Goal: Task Accomplishment & Management: Use online tool/utility

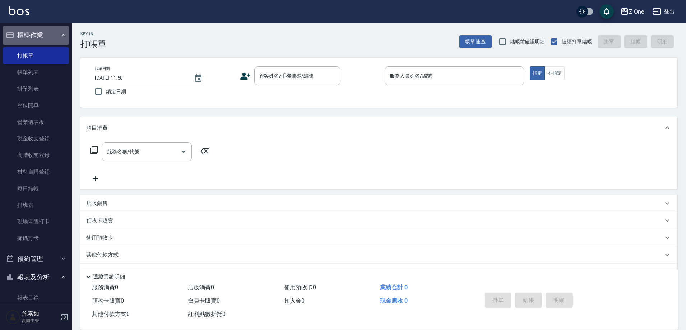
click at [60, 38] on button "櫃檯作業" at bounding box center [36, 35] width 66 height 19
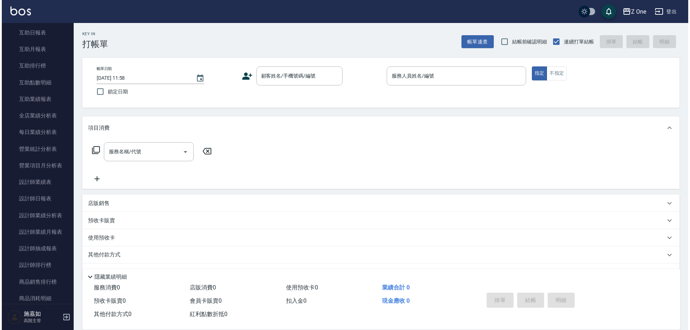
scroll to position [144, 0]
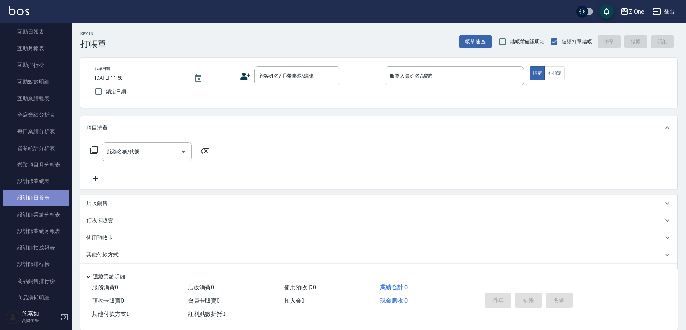
click at [41, 200] on link "設計師日報表" at bounding box center [36, 198] width 66 height 17
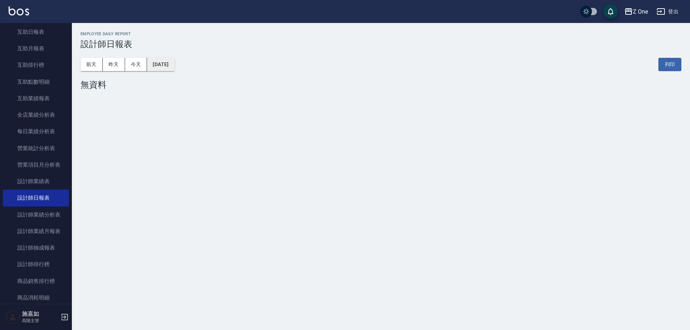
click at [161, 66] on button "[DATE]" at bounding box center [160, 64] width 27 height 13
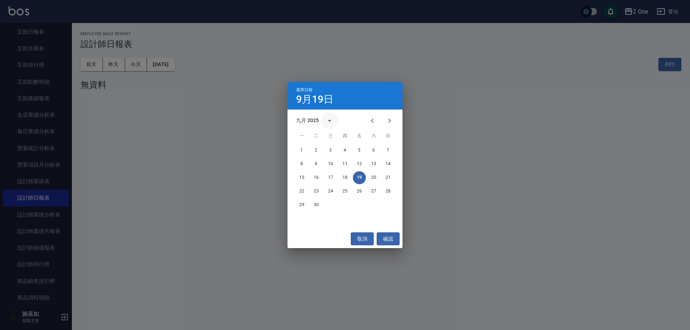
click at [330, 121] on icon "calendar view is open, switch to year view" at bounding box center [329, 120] width 9 height 9
click at [343, 176] on button "2024" at bounding box center [345, 179] width 26 height 13
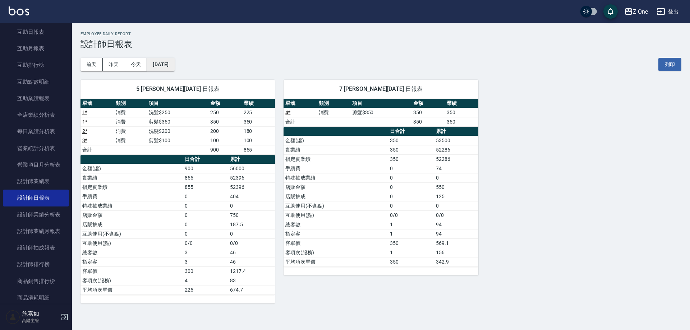
click at [168, 62] on button "[DATE]" at bounding box center [160, 64] width 27 height 13
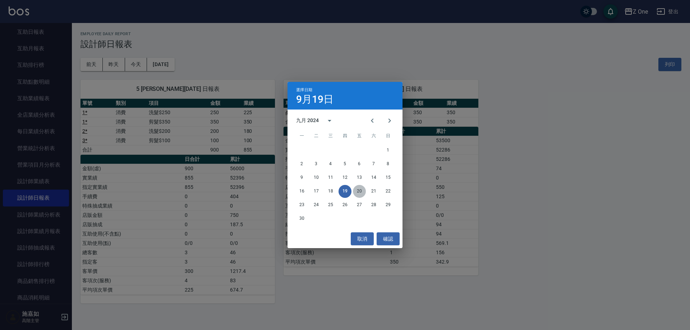
click at [360, 190] on button "20" at bounding box center [359, 191] width 13 height 13
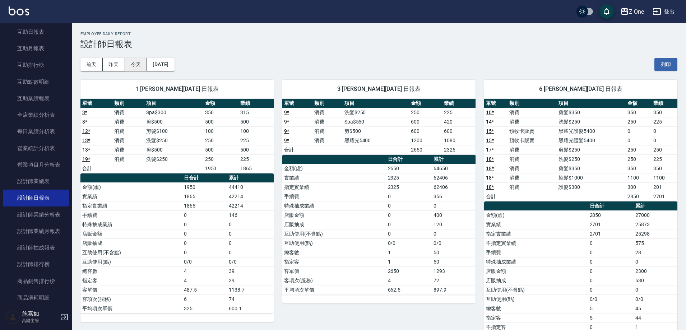
click at [139, 66] on button "今天" at bounding box center [136, 64] width 22 height 13
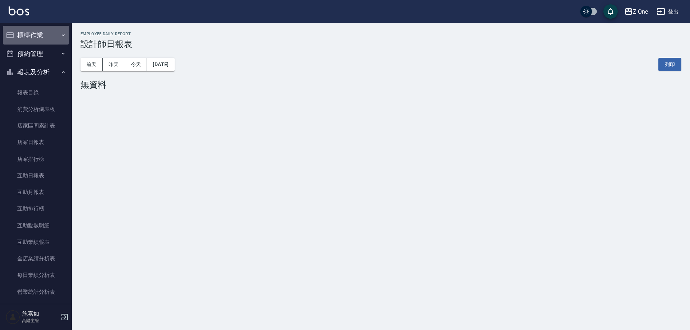
click at [61, 33] on icon "button" at bounding box center [63, 35] width 6 height 6
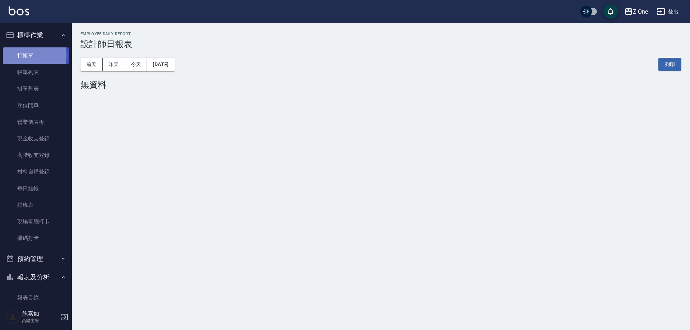
click at [19, 55] on link "打帳單" at bounding box center [36, 55] width 66 height 17
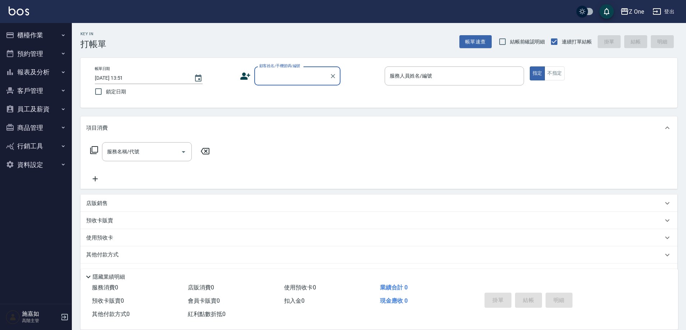
click at [63, 74] on icon "button" at bounding box center [63, 72] width 6 height 6
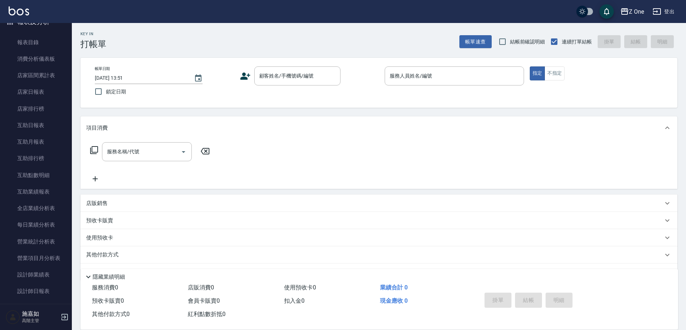
scroll to position [144, 0]
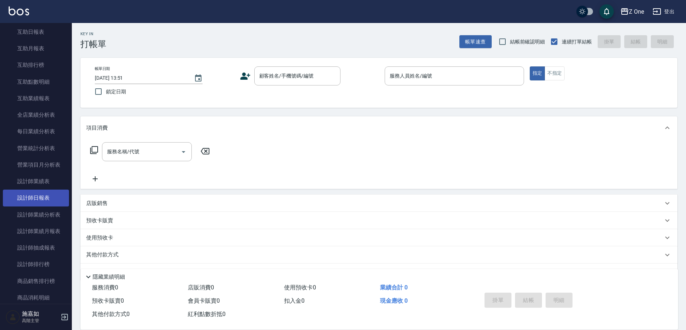
click at [38, 197] on link "設計師日報表" at bounding box center [36, 198] width 66 height 17
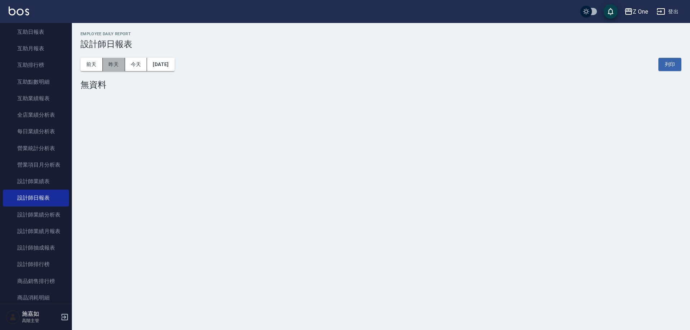
click at [107, 61] on button "昨天" at bounding box center [114, 64] width 22 height 13
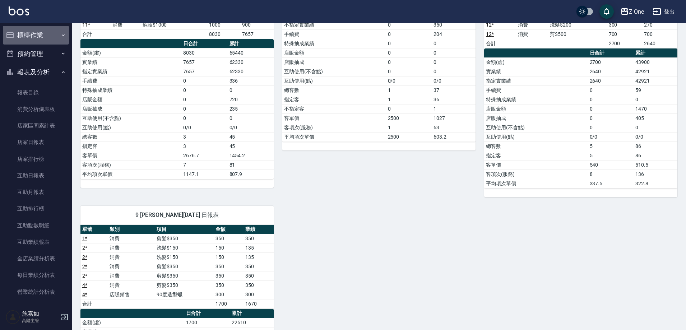
click at [60, 36] on icon "button" at bounding box center [63, 35] width 6 height 6
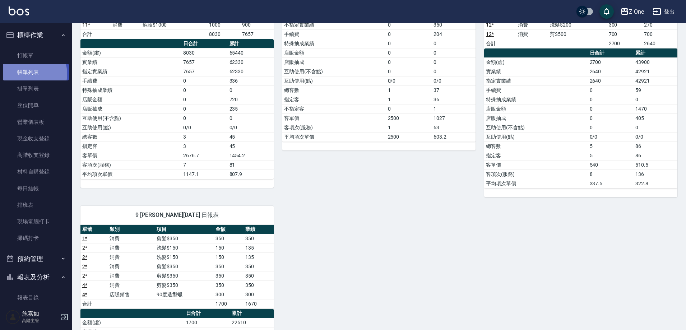
click at [31, 74] on link "帳單列表" at bounding box center [36, 72] width 66 height 17
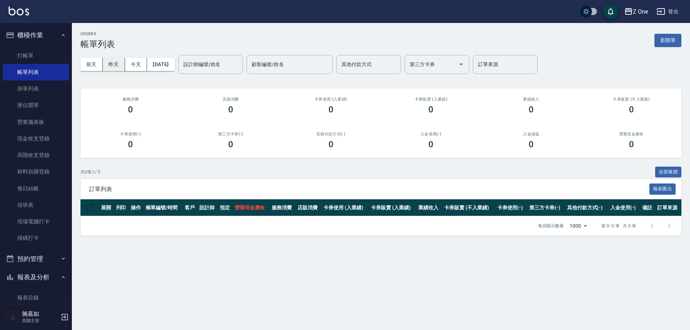
click at [108, 65] on button "昨天" at bounding box center [114, 64] width 22 height 13
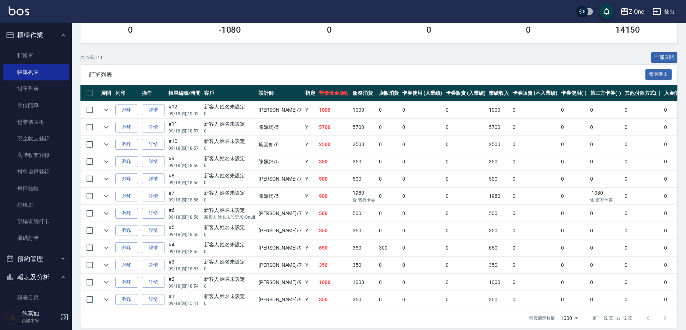
scroll to position [126, 0]
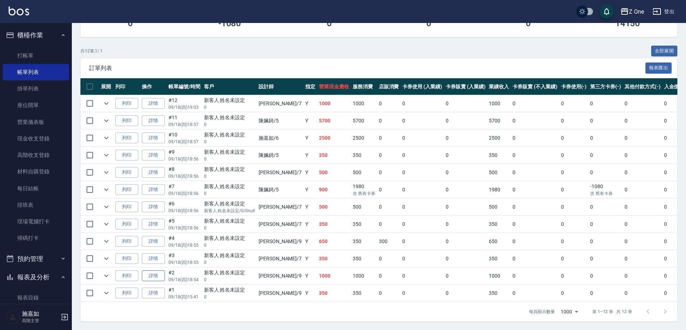
click at [156, 270] on link "詳情" at bounding box center [153, 275] width 23 height 11
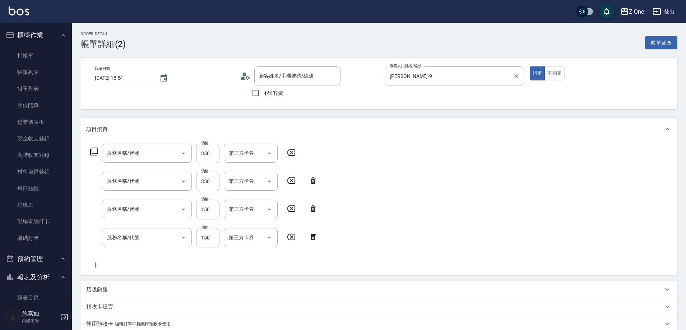
type input "2025/09/18 18:54"
type input "簡小華-9"
type input "剪髮$350(208)"
type input "洗髮$150(105)"
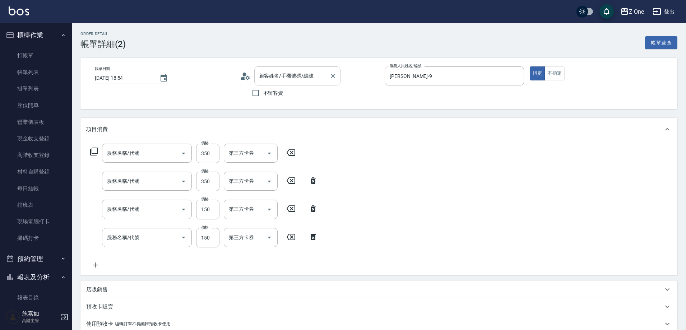
type input "洗髮$150(105)"
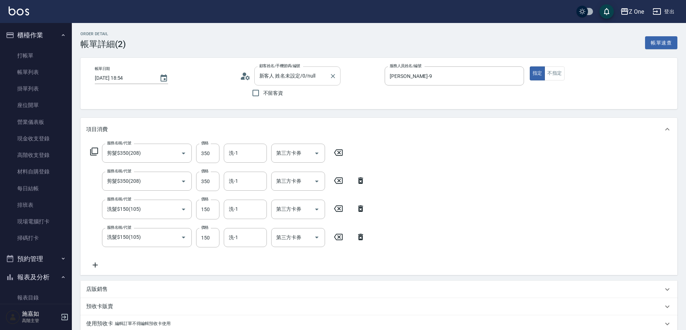
type input "新客人 姓名未設定/0/null"
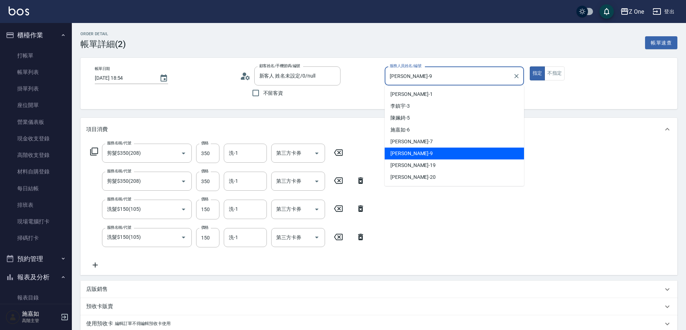
click at [425, 80] on input "簡小華-9" at bounding box center [449, 76] width 122 height 13
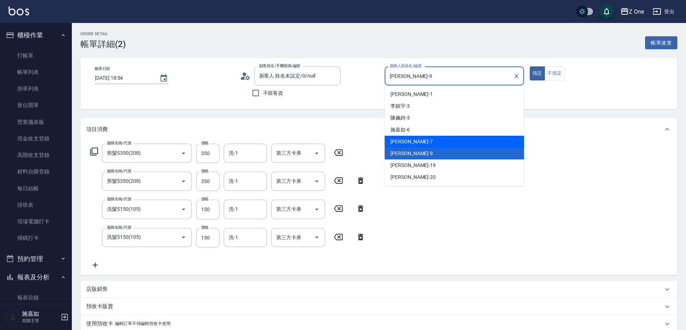
click at [406, 143] on span "林逸承 -7" at bounding box center [411, 142] width 42 height 8
type input "林逸承-7"
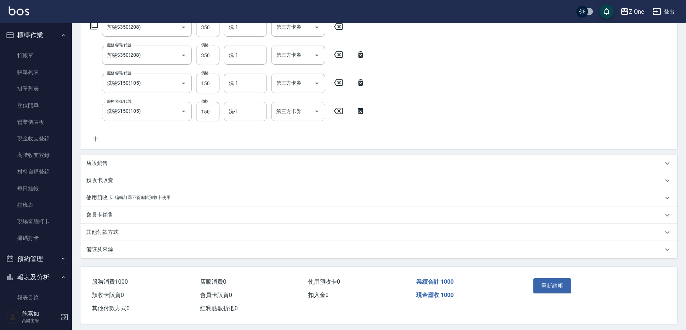
scroll to position [132, 0]
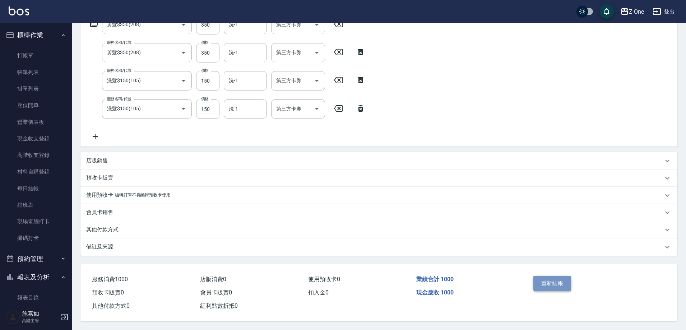
click at [546, 277] on button "重新結帳" at bounding box center [552, 283] width 38 height 15
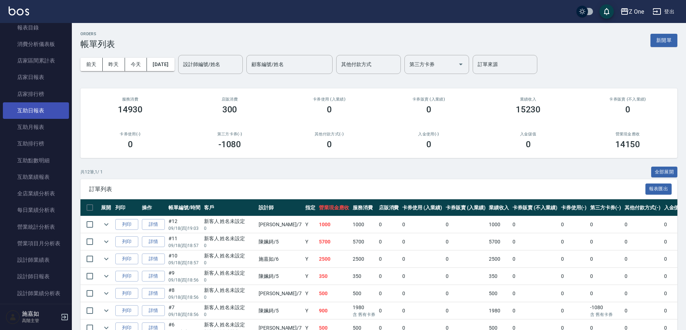
scroll to position [395, 0]
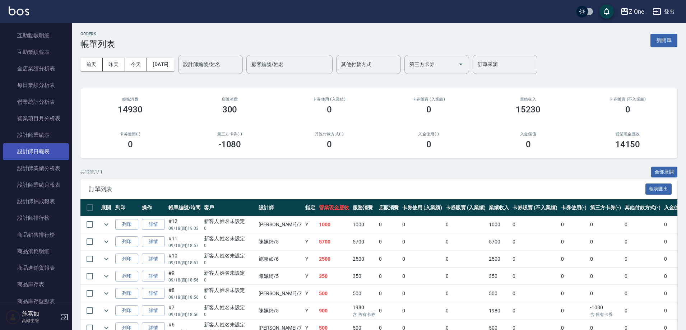
click at [36, 155] on link "設計師日報表" at bounding box center [36, 151] width 66 height 17
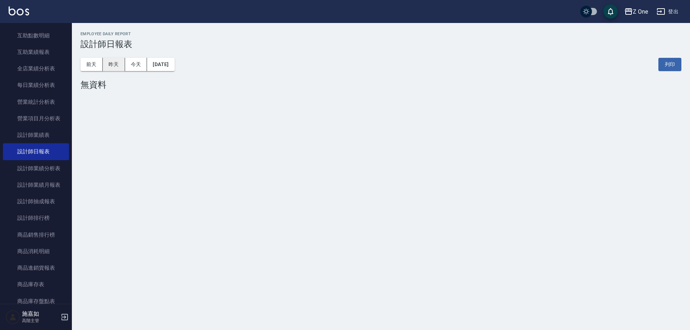
click at [116, 65] on button "昨天" at bounding box center [114, 64] width 22 height 13
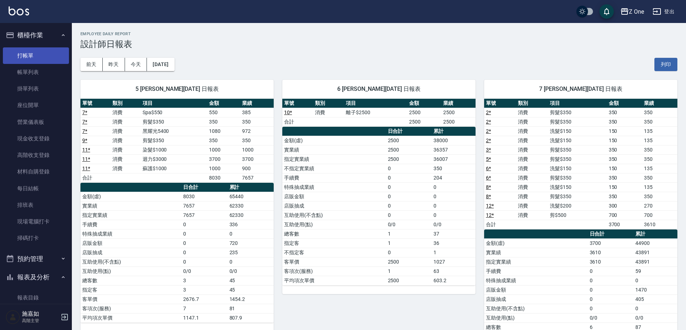
click at [22, 55] on link "打帳單" at bounding box center [36, 55] width 66 height 17
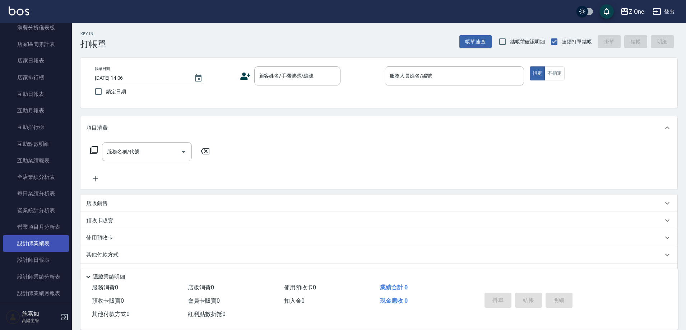
scroll to position [287, 0]
click at [47, 259] on link "設計師日報表" at bounding box center [36, 259] width 66 height 17
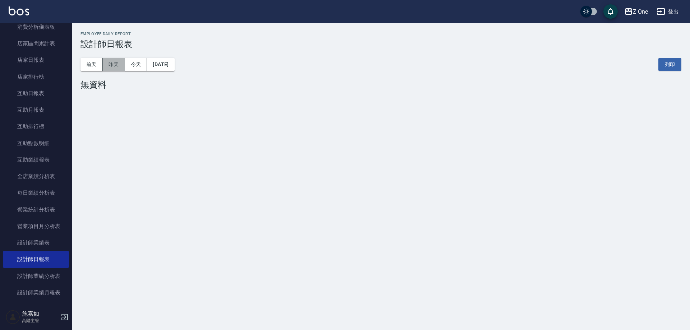
click at [117, 65] on button "昨天" at bounding box center [114, 64] width 22 height 13
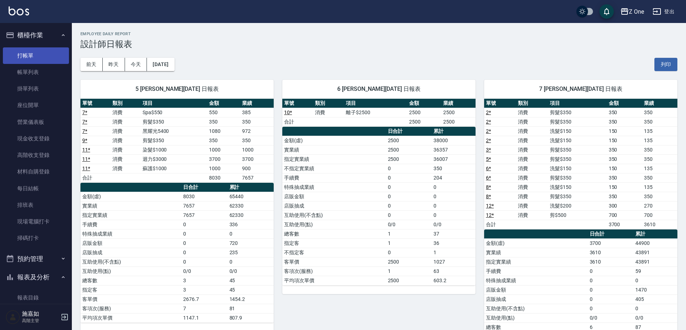
click at [51, 58] on link "打帳單" at bounding box center [36, 55] width 66 height 17
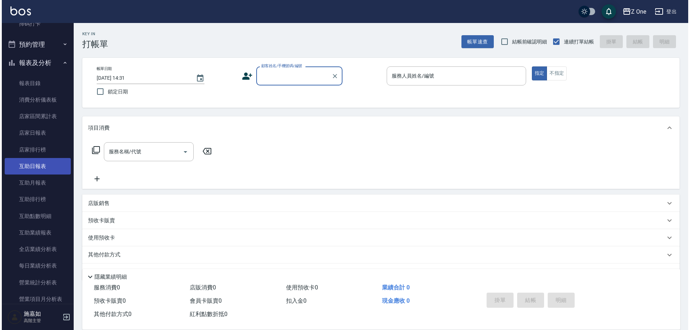
scroll to position [215, 0]
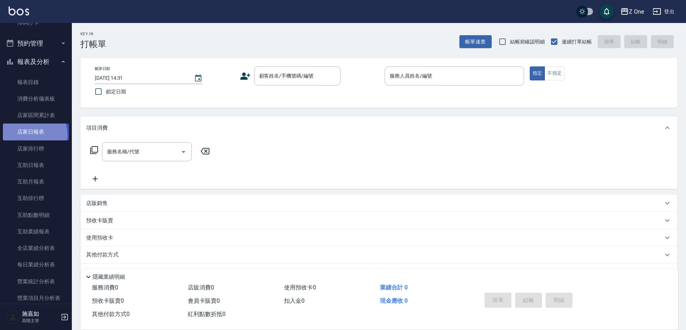
click at [32, 135] on link "店家日報表" at bounding box center [36, 132] width 66 height 17
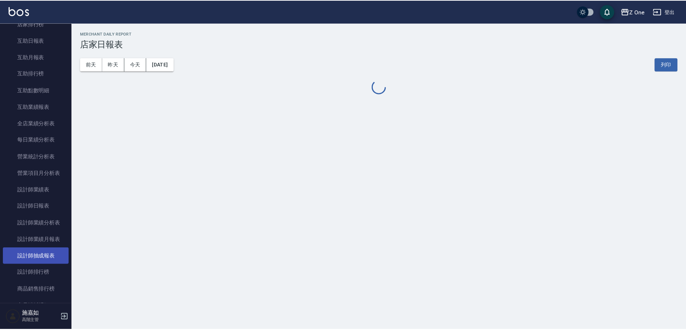
scroll to position [359, 0]
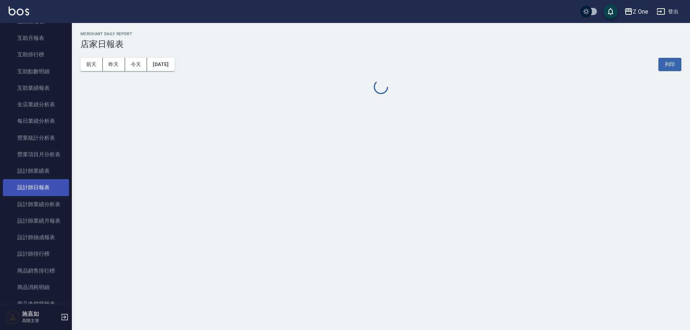
click at [31, 189] on link "設計師日報表" at bounding box center [36, 187] width 66 height 17
click at [119, 65] on button "昨天" at bounding box center [114, 64] width 22 height 13
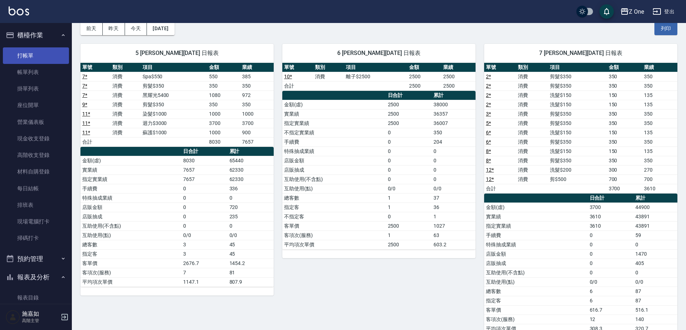
click at [32, 57] on link "打帳單" at bounding box center [36, 55] width 66 height 17
